Goal: Information Seeking & Learning: Learn about a topic

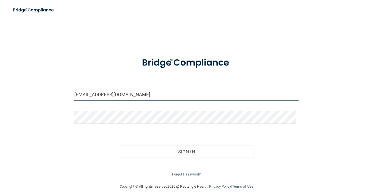
drag, startPoint x: 130, startPoint y: 95, endPoint x: -12, endPoint y: 71, distance: 144.5
click at [0, 71] on html "Toggle navigation Manage My Enterprise Manage My Location [EMAIL_ADDRESS][DOMAI…" at bounding box center [186, 97] width 373 height 194
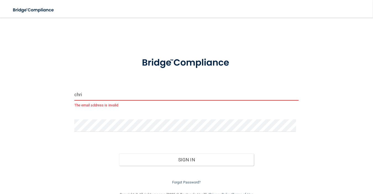
type input "[EMAIL_ADDRESS][DOMAIN_NAME]"
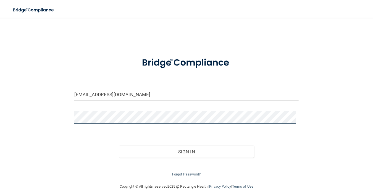
click at [0, 102] on html "Toggle navigation Manage My Enterprise Manage My Location [EMAIL_ADDRESS][DOMAI…" at bounding box center [186, 97] width 373 height 194
click at [119, 145] on button "Sign In" at bounding box center [186, 151] width 135 height 12
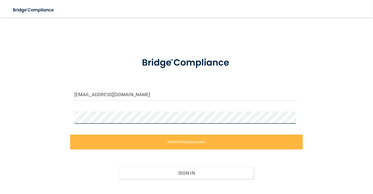
click at [0, 115] on html "Toggle navigation Manage My Enterprise Manage My Location [EMAIL_ADDRESS][DOMAI…" at bounding box center [186, 97] width 373 height 194
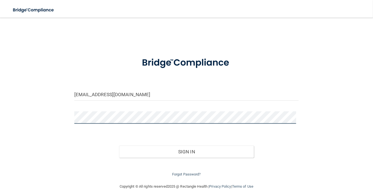
click at [119, 145] on button "Sign In" at bounding box center [186, 151] width 135 height 12
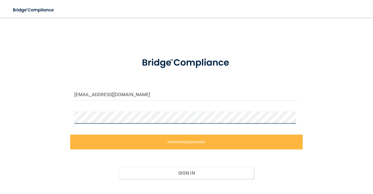
click at [7, 100] on main "[EMAIL_ADDRESS][DOMAIN_NAME] Invalid email/password. You don't have permission …" at bounding box center [186, 106] width 373 height 176
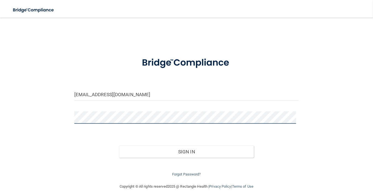
click at [119, 145] on button "Sign In" at bounding box center [186, 151] width 135 height 12
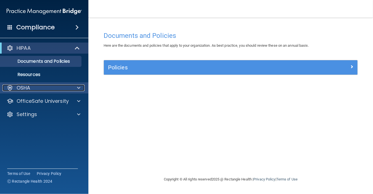
click at [47, 88] on div "OSHA" at bounding box center [36, 87] width 68 height 7
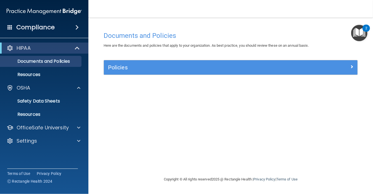
click at [79, 26] on span at bounding box center [76, 27] width 3 height 7
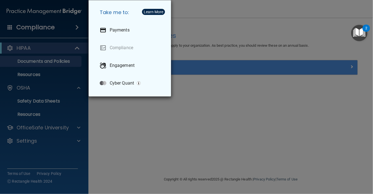
click at [129, 131] on div "Take me to: Payments Compliance Engagement Cyber Quant" at bounding box center [186, 97] width 373 height 194
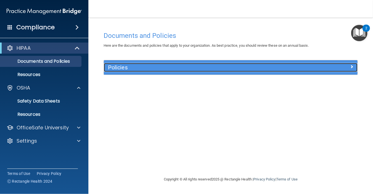
click at [237, 67] on h5 "Policies" at bounding box center [199, 67] width 182 height 6
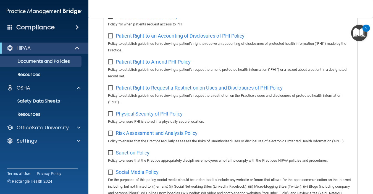
scroll to position [386, 0]
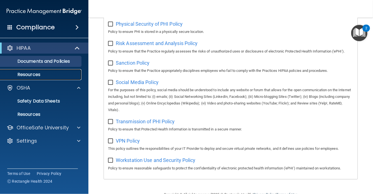
click at [34, 73] on p "Resources" at bounding box center [41, 75] width 75 height 6
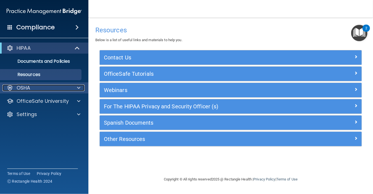
click at [41, 85] on div "OSHA" at bounding box center [36, 87] width 68 height 7
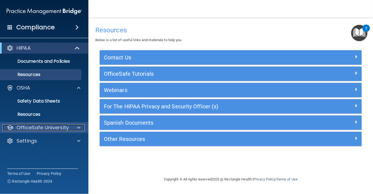
click at [47, 128] on p "OfficeSafe University" at bounding box center [43, 127] width 52 height 7
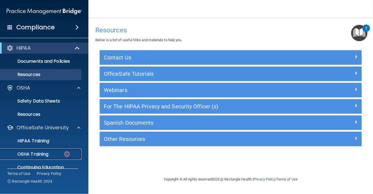
click at [55, 155] on div "OSHA Training" at bounding box center [41, 154] width 75 height 6
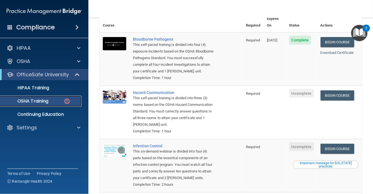
scroll to position [55, 0]
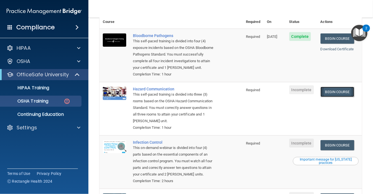
click at [338, 92] on link "Begin Course" at bounding box center [337, 92] width 34 height 10
